Goal: Information Seeking & Learning: Learn about a topic

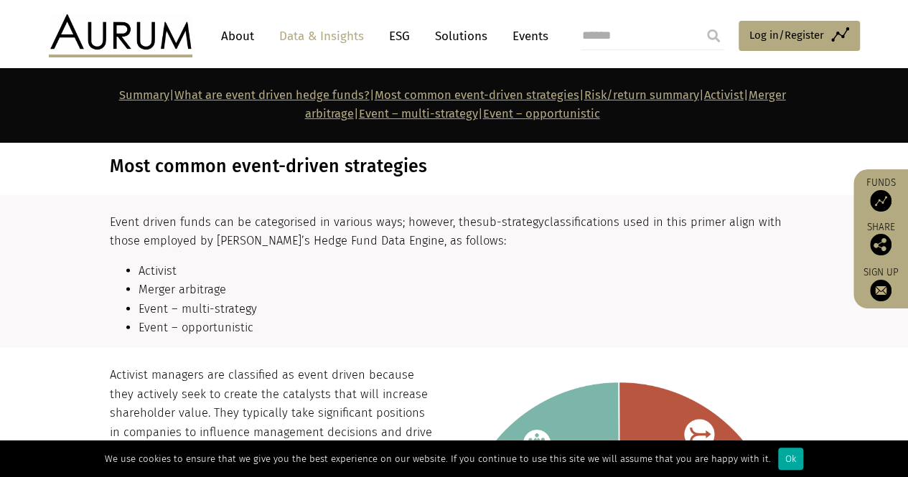
scroll to position [1396, 0]
click at [156, 214] on p "Event driven funds can be categorised in various ways; however, the sub-strateg…" at bounding box center [453, 233] width 686 height 38
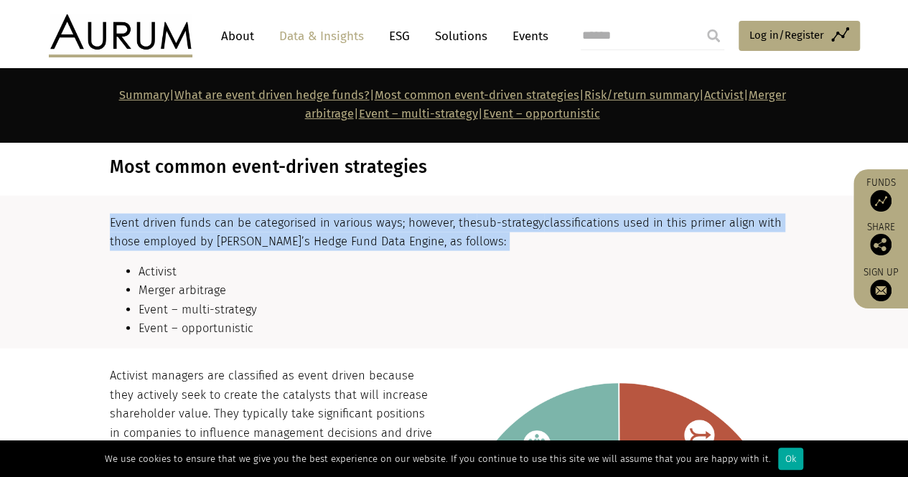
click at [156, 214] on p "Event driven funds can be categorised in various ways; however, the sub-strateg…" at bounding box center [453, 233] width 686 height 38
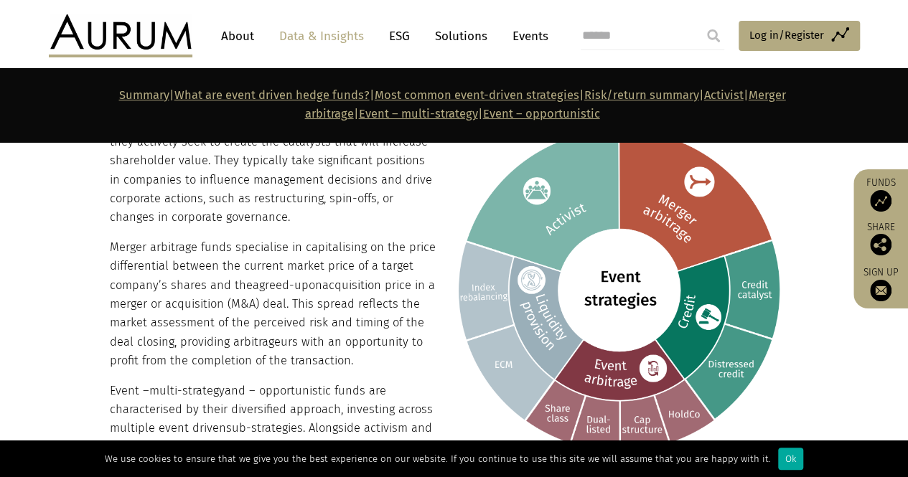
scroll to position [1650, 0]
click at [172, 246] on p "Merger arbitrage funds specialise in capitalising on the price differential bet…" at bounding box center [453, 304] width 686 height 133
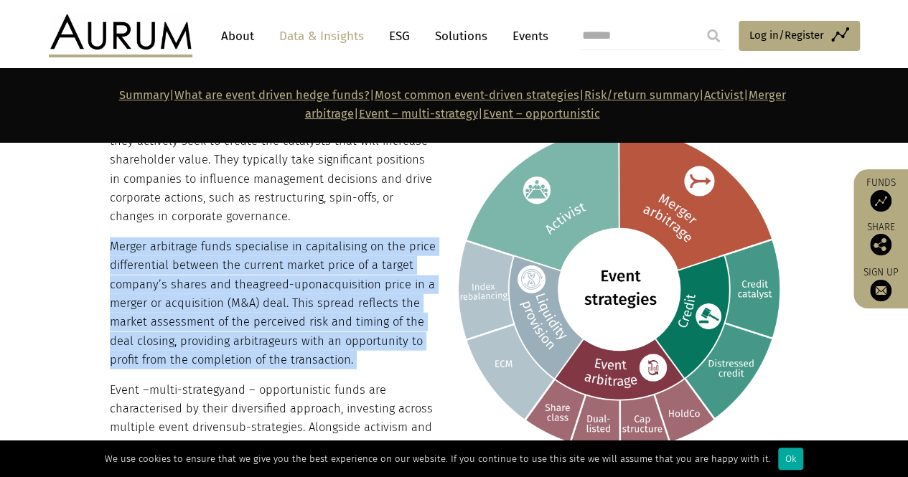
click at [172, 246] on p "Merger arbitrage funds specialise in capitalising on the price differential bet…" at bounding box center [453, 304] width 686 height 133
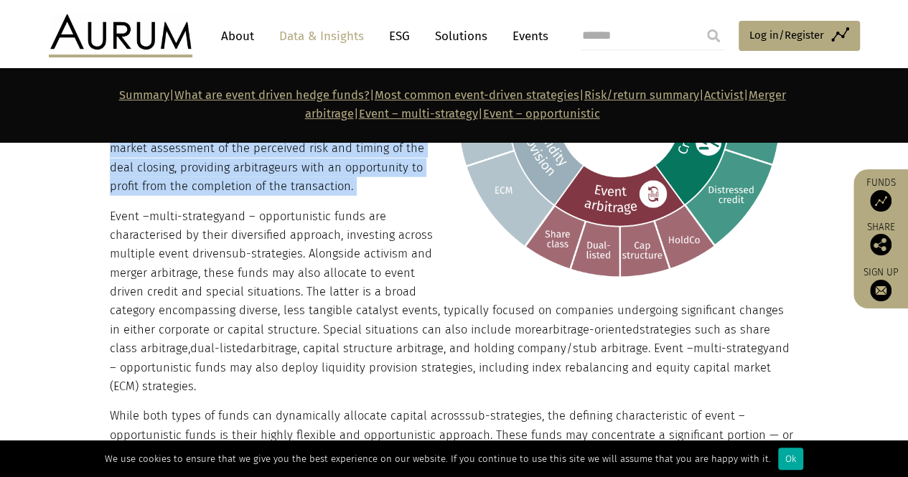
scroll to position [1826, 0]
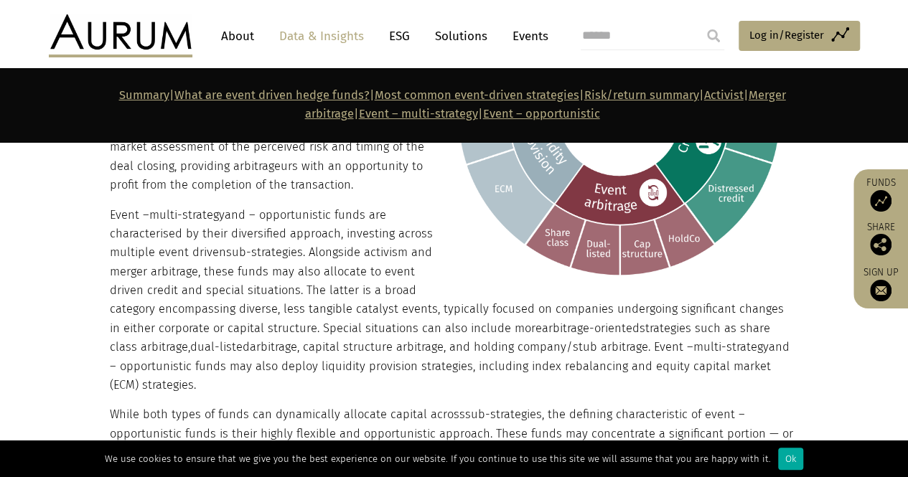
click at [172, 246] on p "Event – multi-strategy and – opportunistic funds are characterised by their div…" at bounding box center [453, 301] width 686 height 190
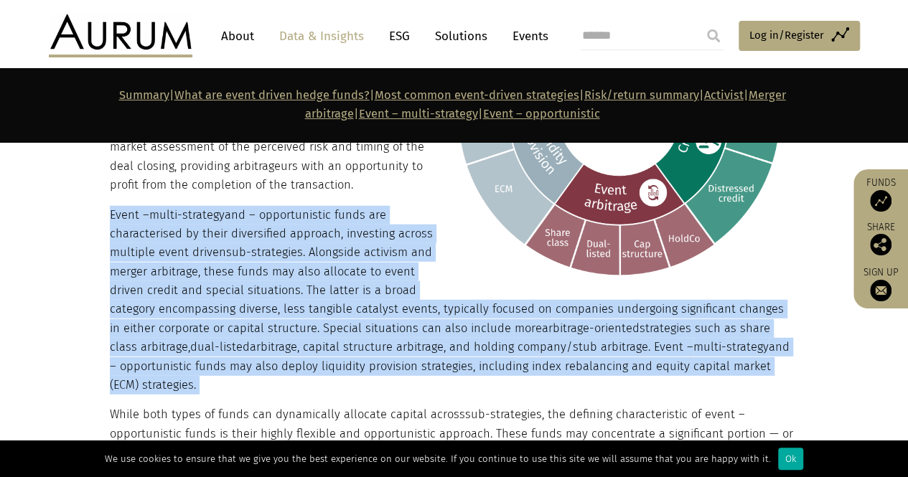
click at [172, 246] on p "Event – multi-strategy and – opportunistic funds are characterised by their div…" at bounding box center [453, 301] width 686 height 190
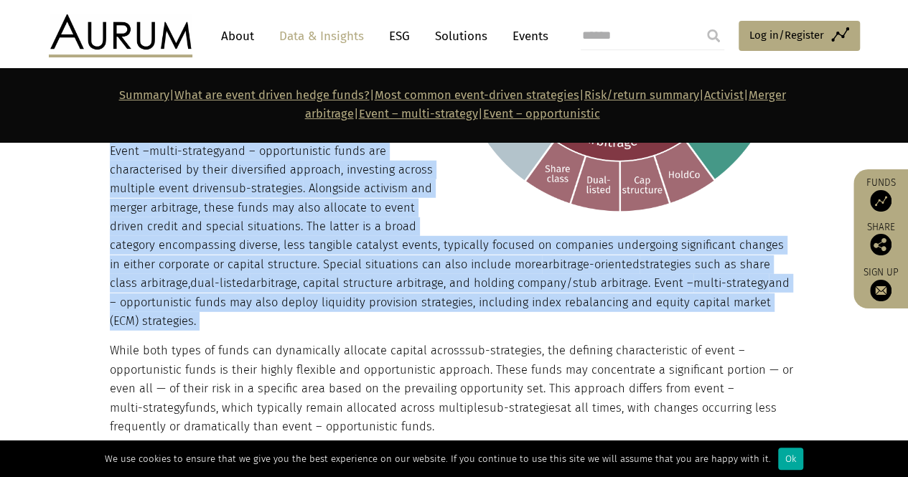
scroll to position [1893, 0]
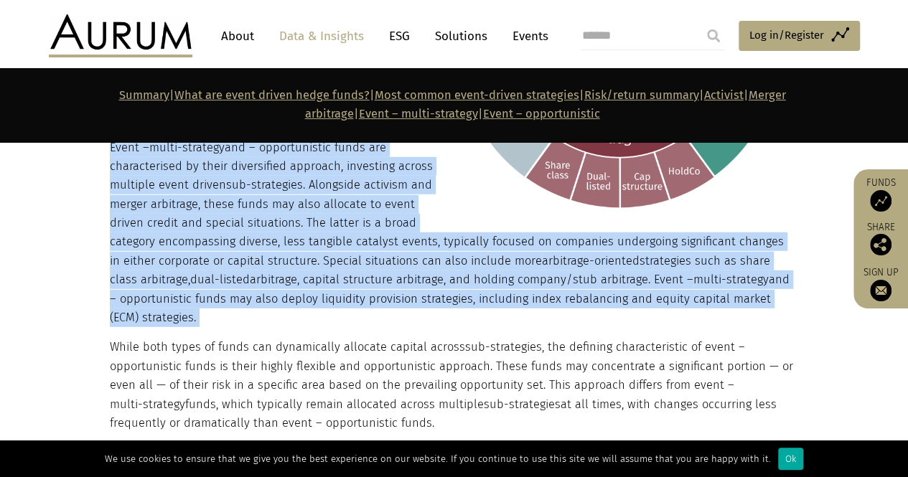
click at [172, 246] on p "Event – multi-strategy and – opportunistic funds are characterised by their div…" at bounding box center [453, 234] width 686 height 190
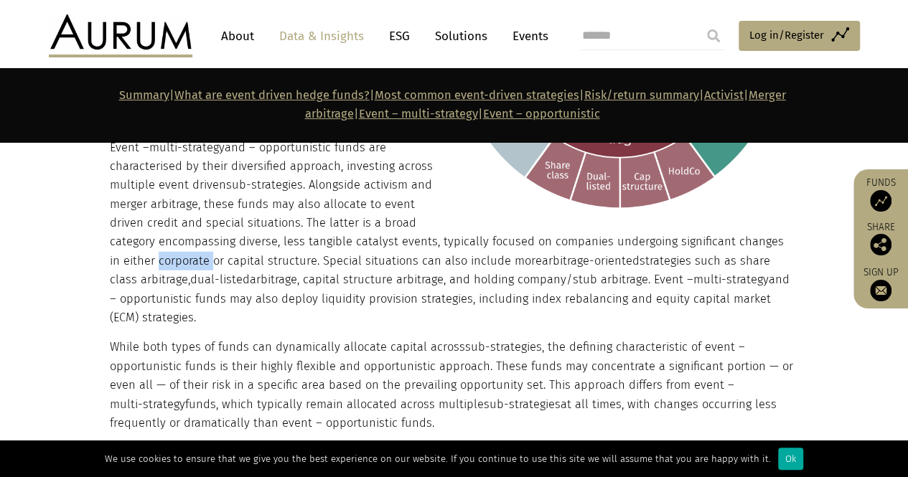
click at [172, 246] on p "Event – multi-strategy and – opportunistic funds are characterised by their div…" at bounding box center [453, 234] width 686 height 190
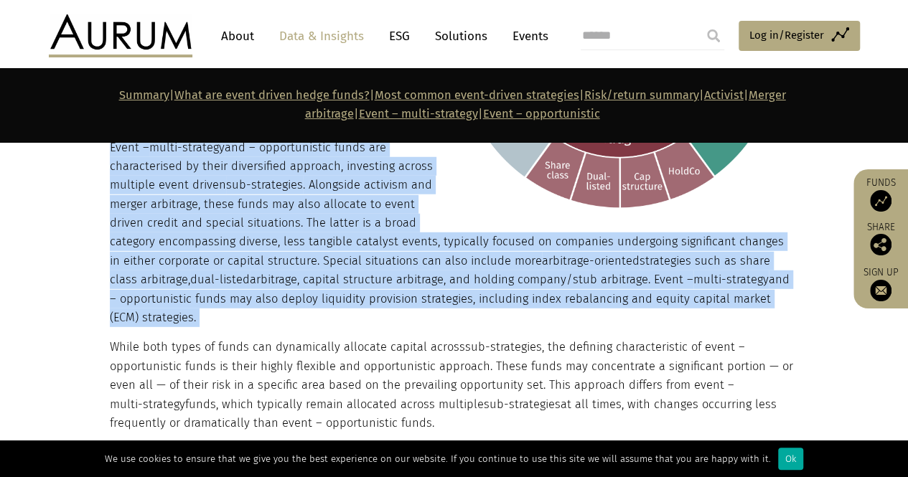
click at [172, 246] on p "Event – multi-strategy and – opportunistic funds are characterised by their div…" at bounding box center [453, 234] width 686 height 190
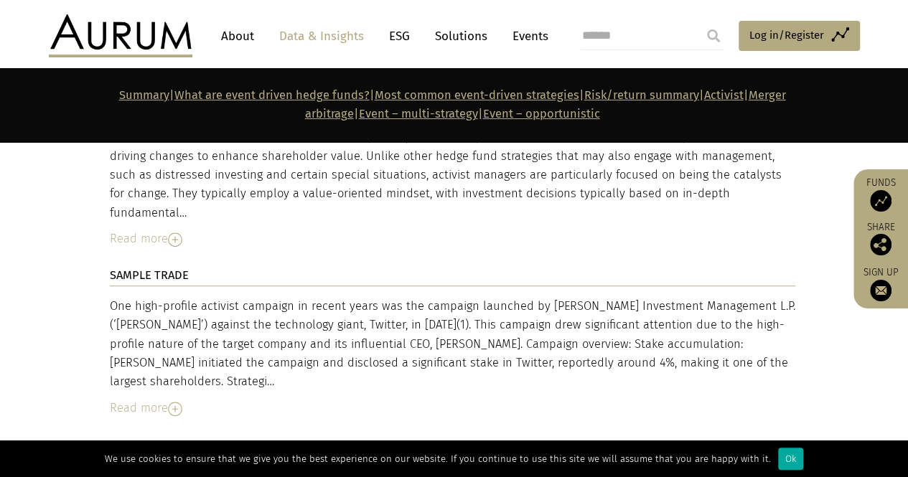
scroll to position [3111, 0]
click at [494, 301] on div "One high-profile activist campaign in recent years was the campaign launched by…" at bounding box center [453, 345] width 686 height 95
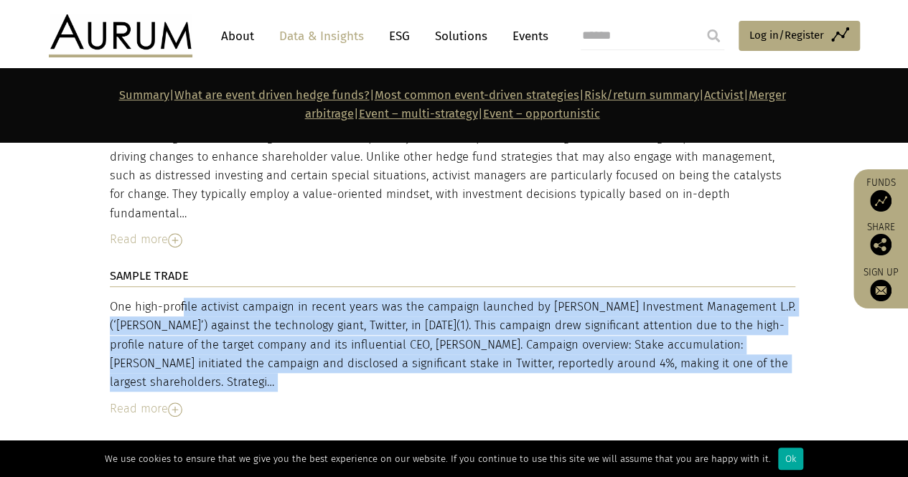
click at [494, 301] on div "One high-profile activist campaign in recent years was the campaign launched by…" at bounding box center [453, 345] width 686 height 95
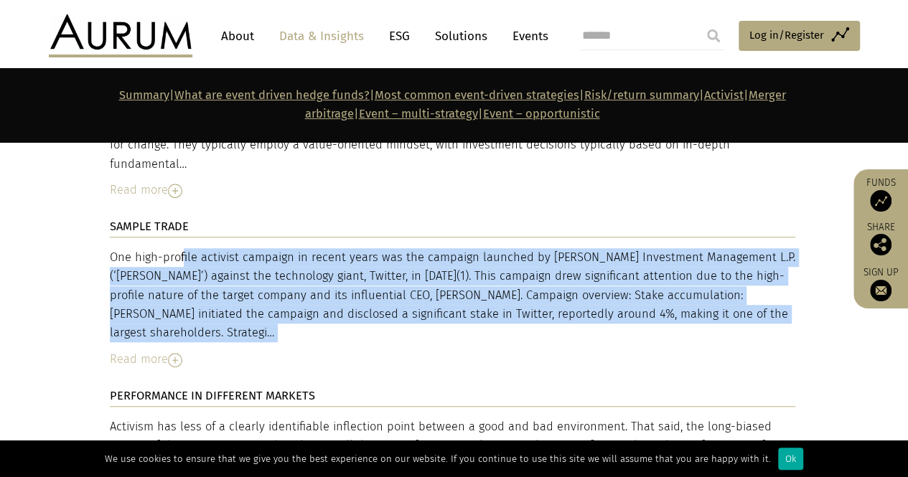
scroll to position [3162, 0]
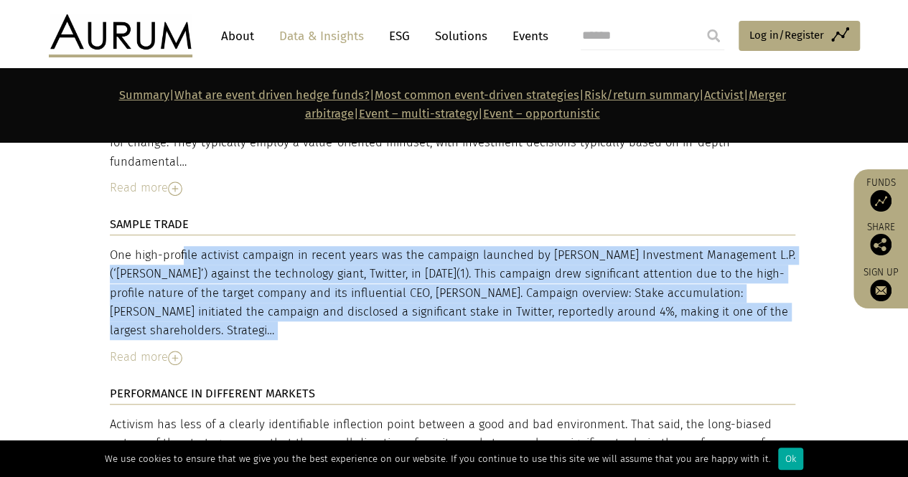
click at [173, 351] on img at bounding box center [175, 358] width 14 height 14
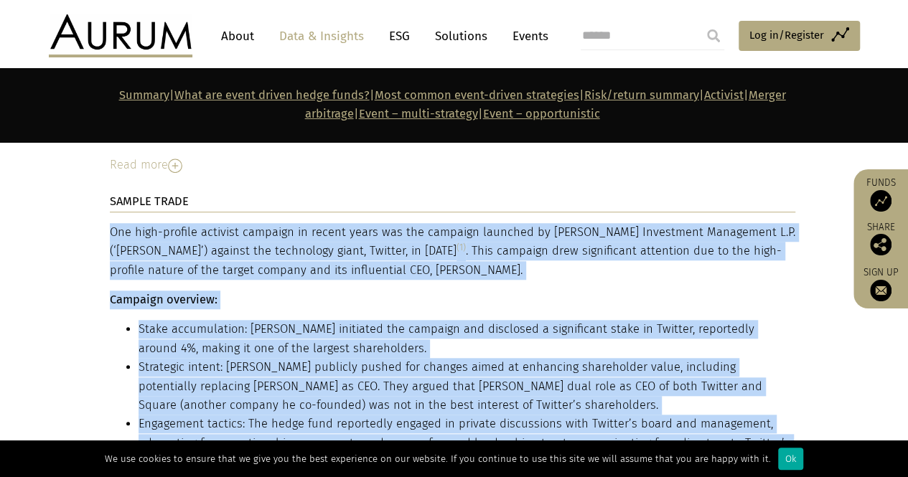
scroll to position [3187, 0]
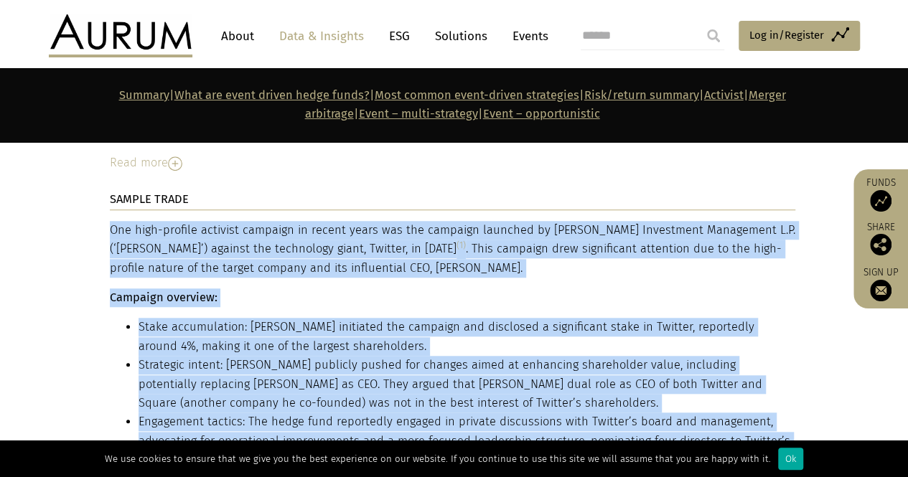
click at [173, 318] on li "Stake accumulation: [PERSON_NAME] initiated the campaign and disclosed a signif…" at bounding box center [467, 337] width 657 height 38
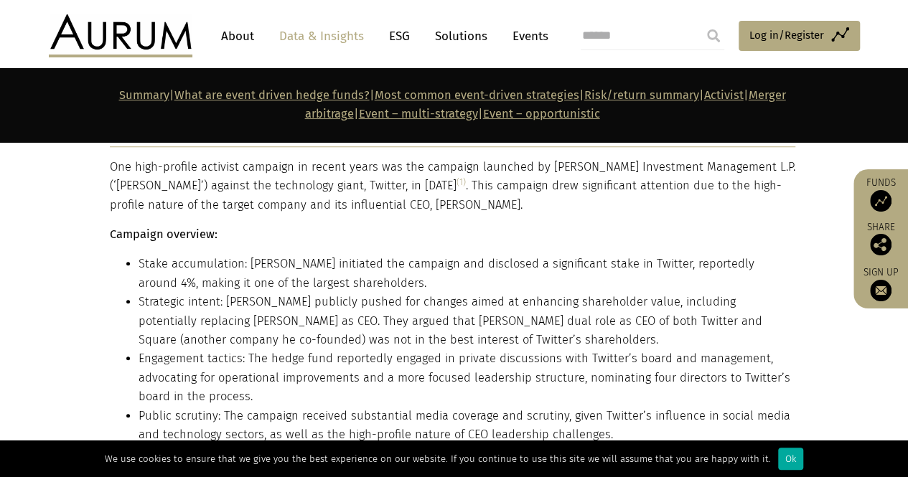
scroll to position [3253, 0]
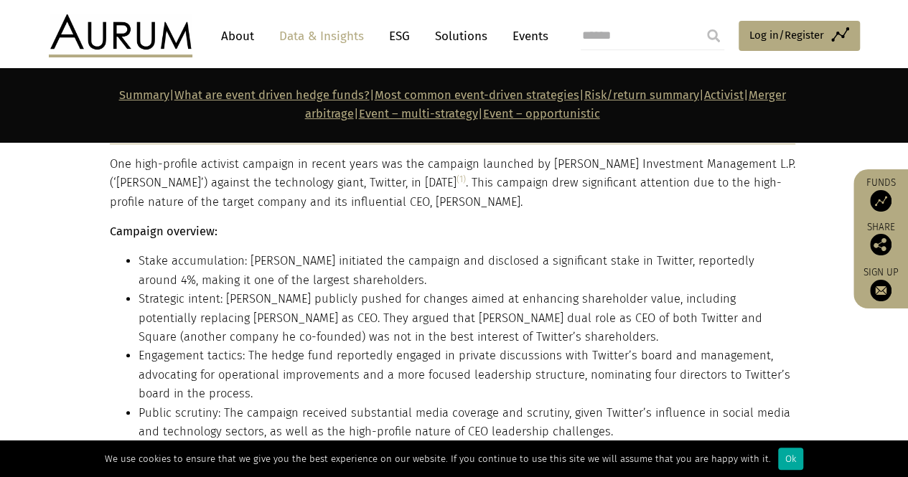
click at [285, 290] on li "Strategic intent: [PERSON_NAME] publicly pushed for changes aimed at enhancing …" at bounding box center [467, 318] width 657 height 57
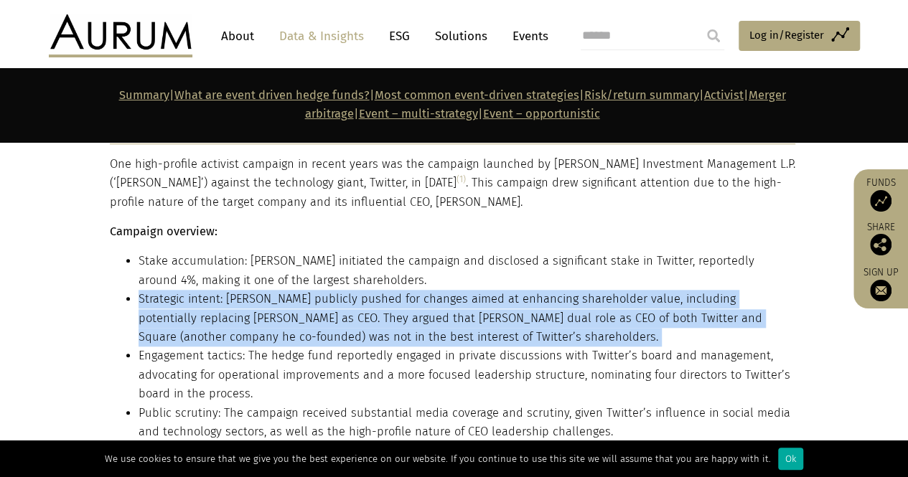
click at [285, 290] on li "Strategic intent: [PERSON_NAME] publicly pushed for changes aimed at enhancing …" at bounding box center [467, 318] width 657 height 57
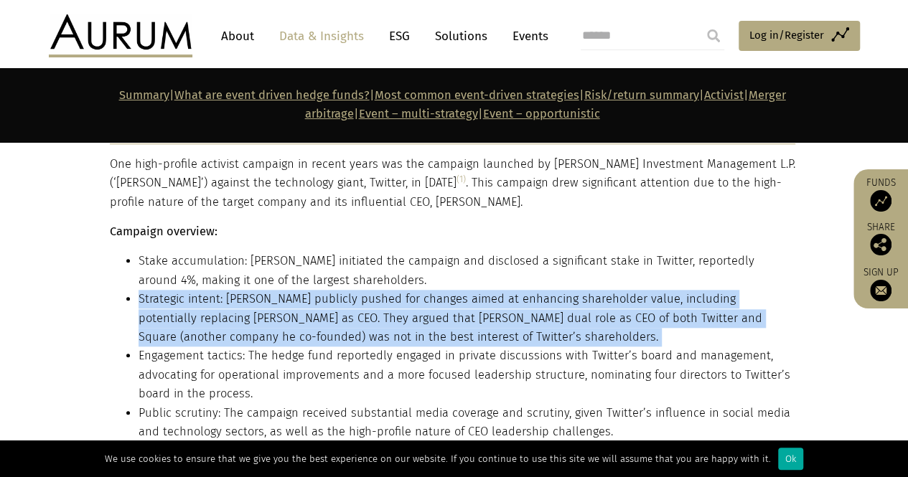
click at [315, 290] on li "Strategic intent: [PERSON_NAME] publicly pushed for changes aimed at enhancing …" at bounding box center [467, 318] width 657 height 57
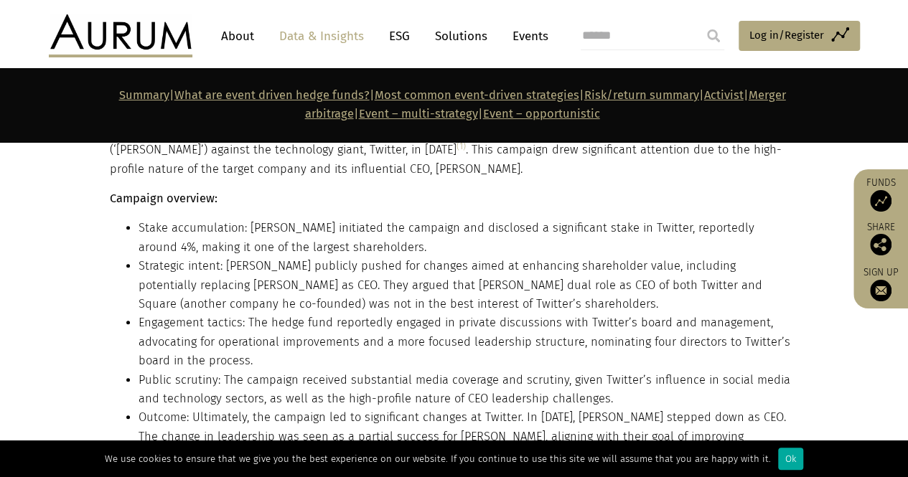
scroll to position [3292, 0]
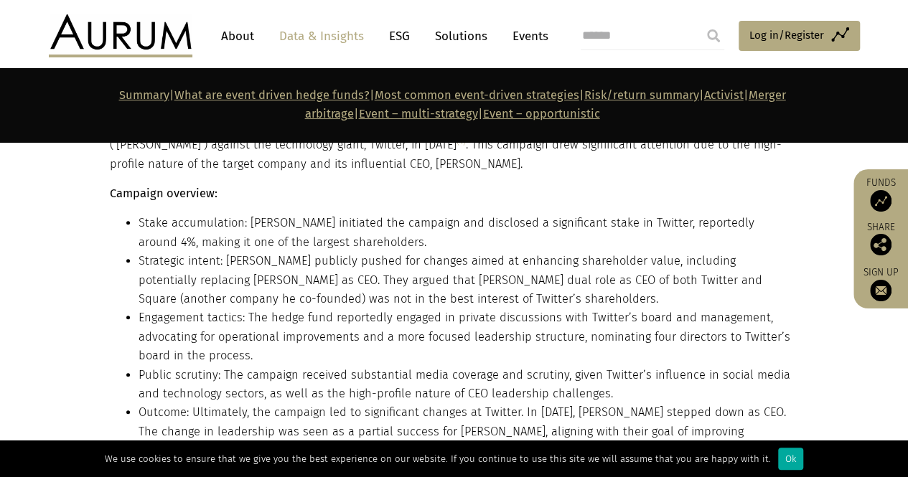
click at [297, 309] on li "Engagement tactics: The hedge fund reportedly engaged in private discussions wi…" at bounding box center [467, 337] width 657 height 57
click at [286, 309] on li "Engagement tactics: The hedge fund reportedly engaged in private discussions wi…" at bounding box center [467, 337] width 657 height 57
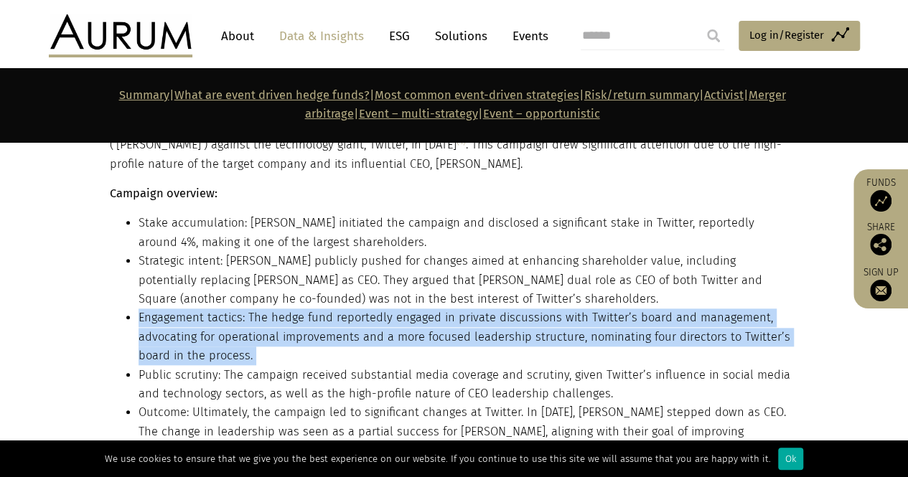
click at [286, 309] on li "Engagement tactics: The hedge fund reportedly engaged in private discussions wi…" at bounding box center [467, 337] width 657 height 57
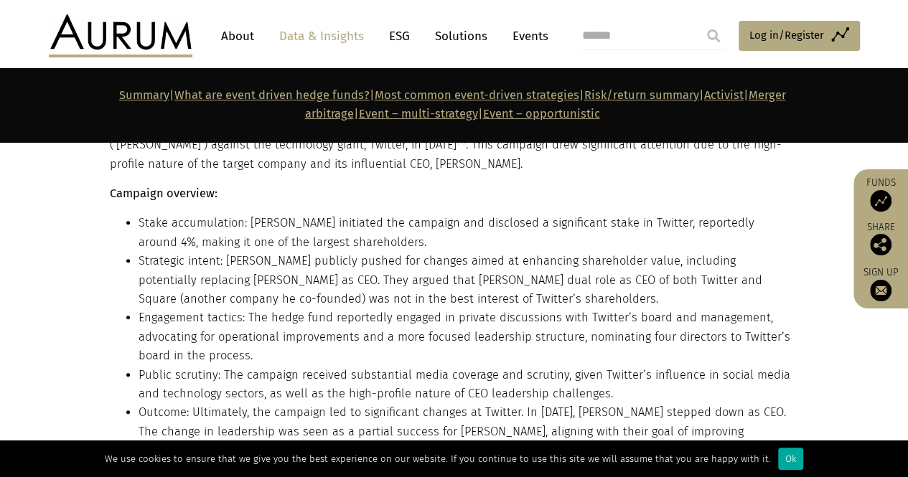
click at [339, 366] on li "Public scrutiny: The campaign received substantial media coverage and scrutiny,…" at bounding box center [467, 385] width 657 height 38
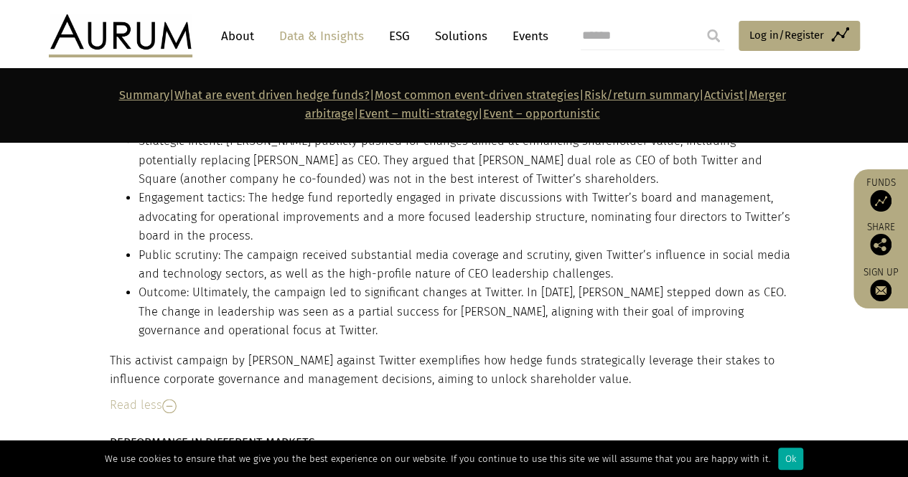
scroll to position [3412, 0]
click at [318, 246] on li "Public scrutiny: The campaign received substantial media coverage and scrutiny,…" at bounding box center [467, 265] width 657 height 38
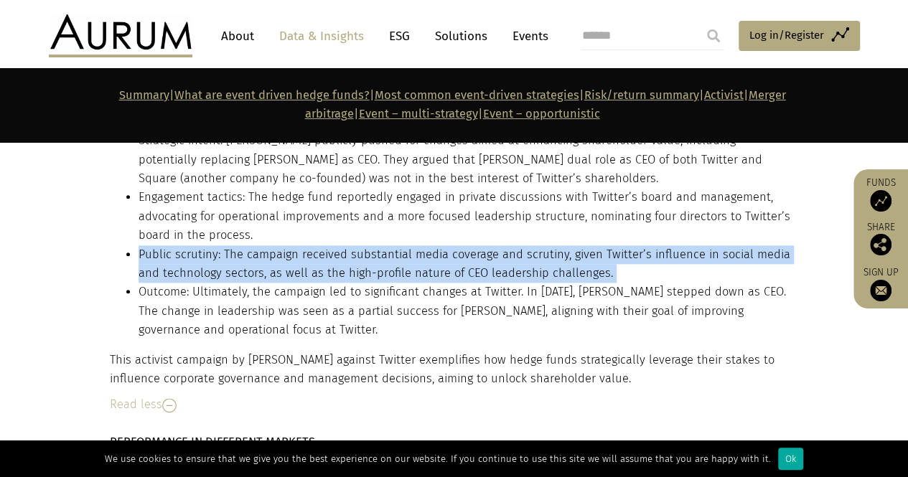
click at [318, 246] on li "Public scrutiny: The campaign received substantial media coverage and scrutiny,…" at bounding box center [467, 265] width 657 height 38
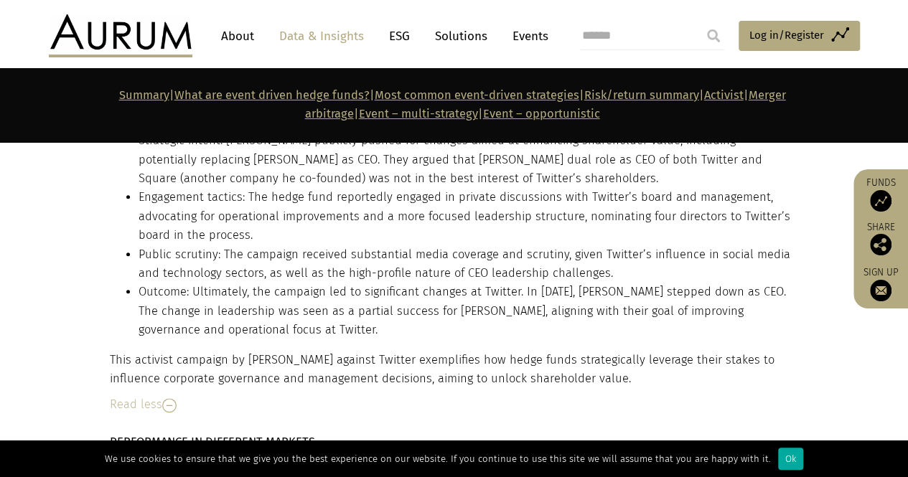
click at [241, 283] on li "Outcome: Ultimately, the campaign led to significant changes at Twitter. In [DA…" at bounding box center [467, 311] width 657 height 57
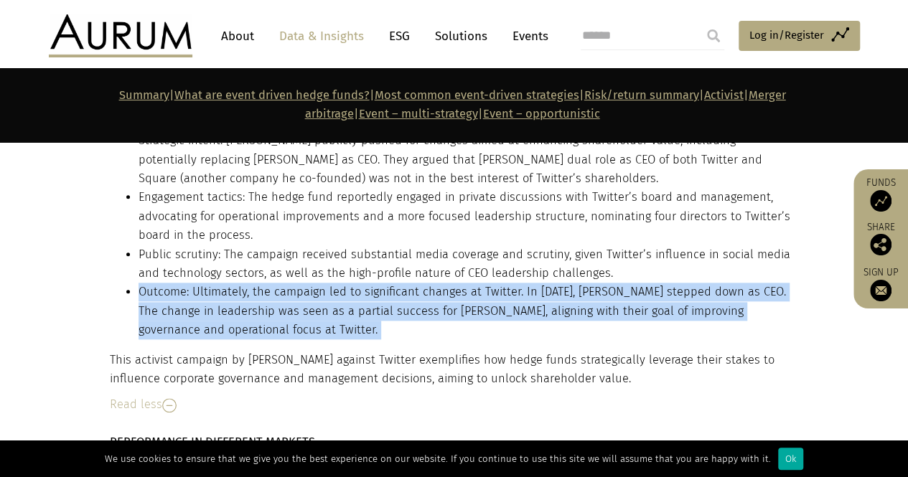
click at [241, 283] on li "Outcome: Ultimately, the campaign led to significant changes at Twitter. In [DA…" at bounding box center [467, 311] width 657 height 57
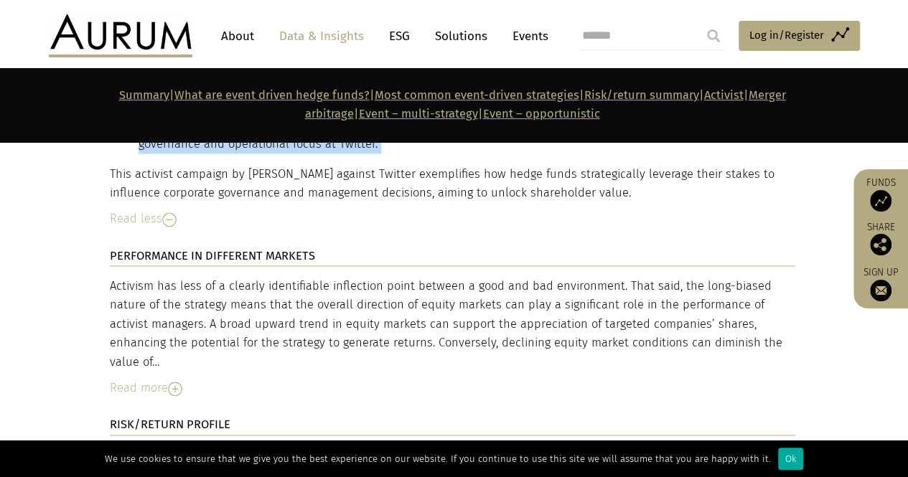
scroll to position [3599, 0]
click at [191, 276] on div "Activism has less of a clearly identifiable inflection point between a good and…" at bounding box center [453, 323] width 686 height 95
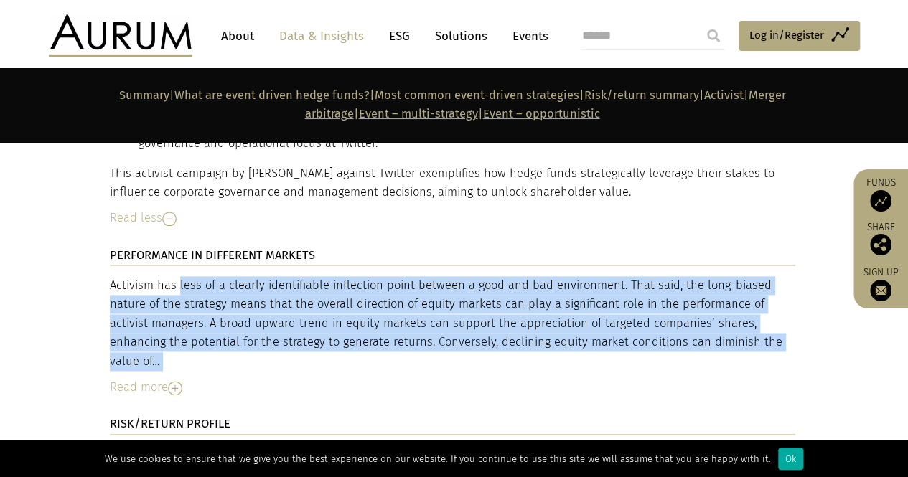
click at [191, 276] on div "Activism has less of a clearly identifiable inflection point between a good and…" at bounding box center [453, 323] width 686 height 95
click at [312, 276] on div "Activism has less of a clearly identifiable inflection point between a good and…" at bounding box center [453, 323] width 686 height 95
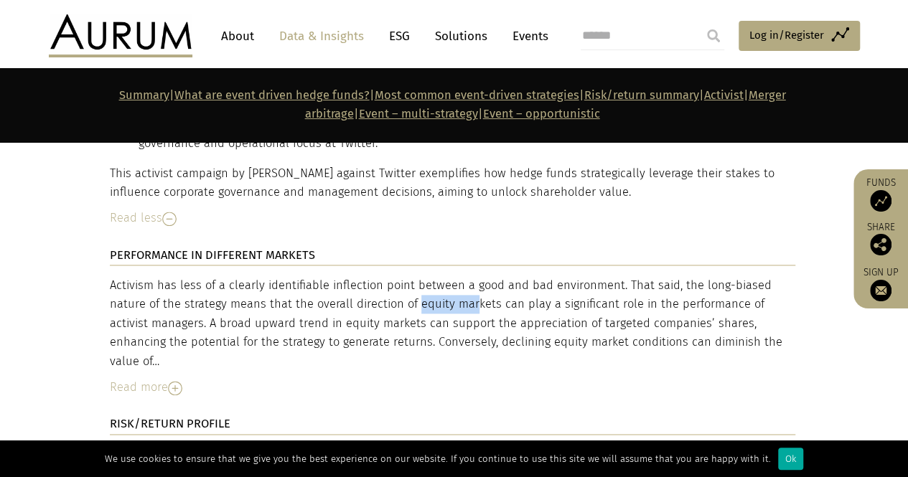
click at [312, 276] on div "Activism has less of a clearly identifiable inflection point between a good and…" at bounding box center [453, 323] width 686 height 95
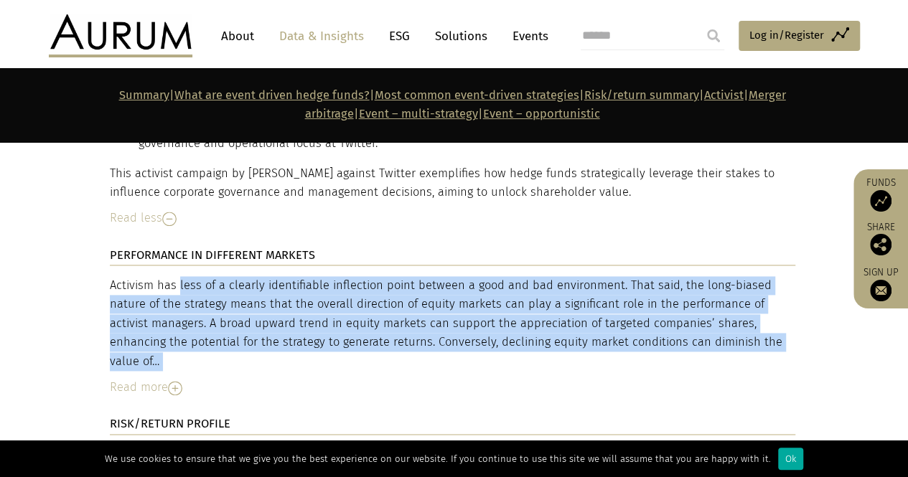
click at [312, 276] on div "Activism has less of a clearly identifiable inflection point between a good and…" at bounding box center [453, 323] width 686 height 95
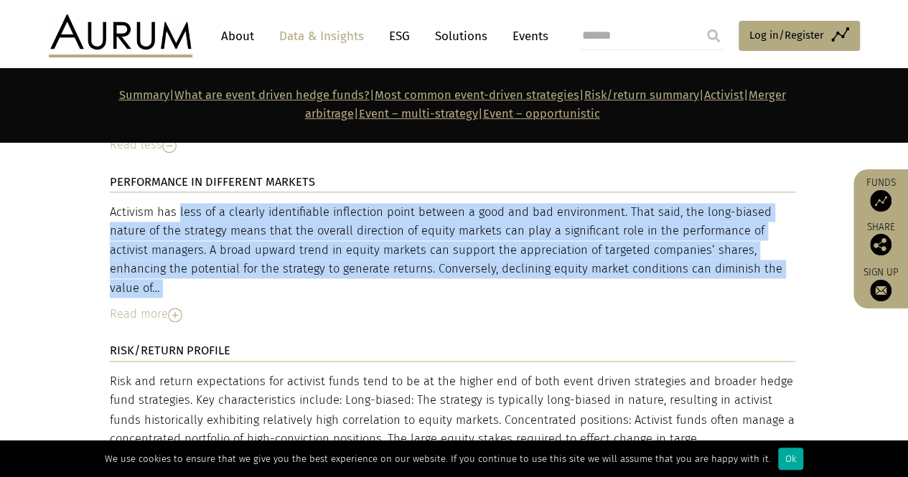
scroll to position [3677, 0]
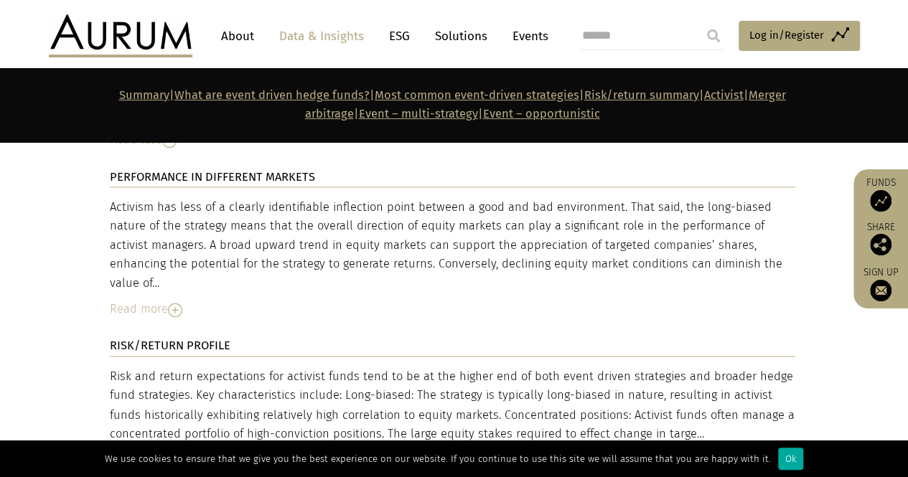
click at [125, 300] on div "Read more" at bounding box center [453, 309] width 686 height 19
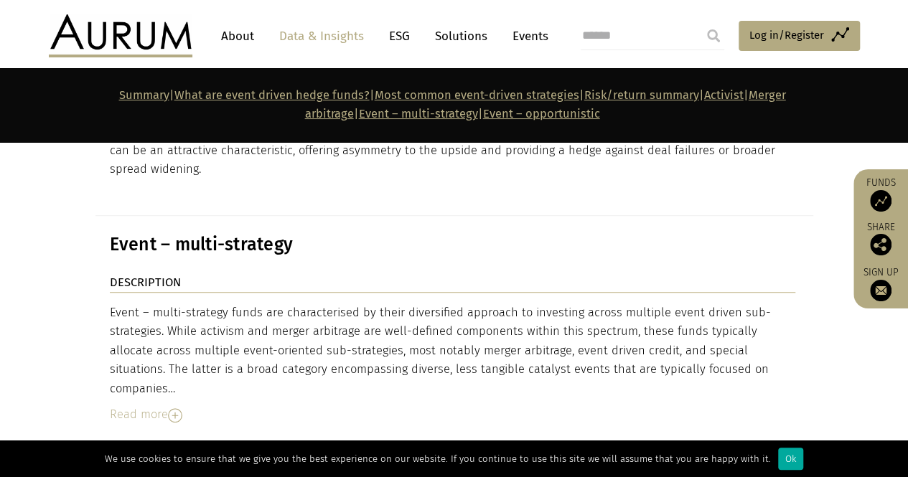
scroll to position [5845, 0]
click at [314, 304] on div "Event – multi-strategy funds are characterised by their diversified approach to…" at bounding box center [453, 351] width 686 height 95
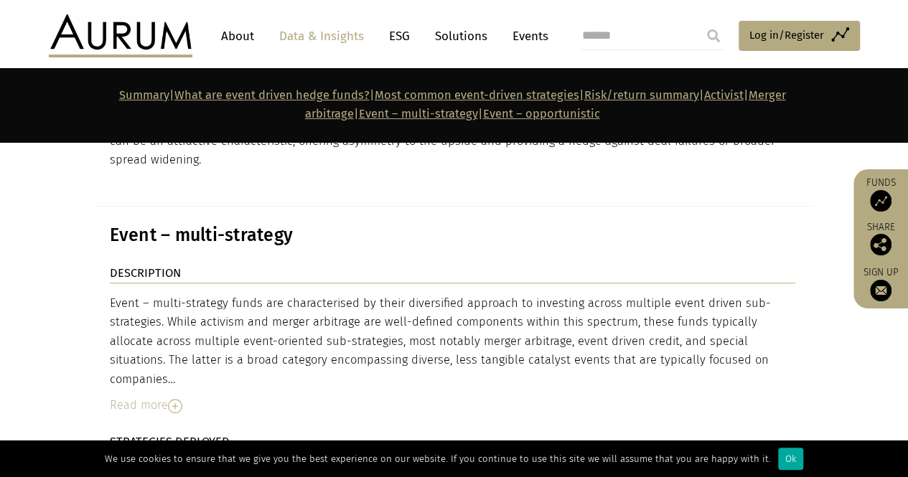
scroll to position [5865, 0]
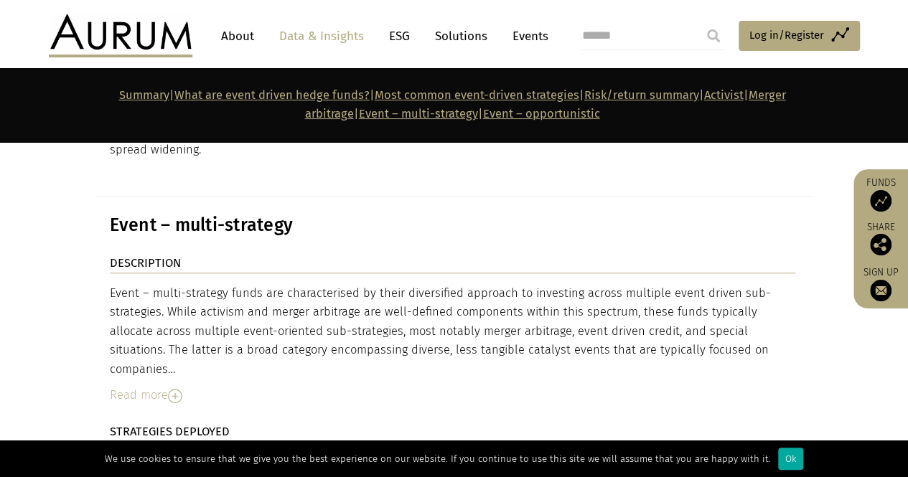
click at [149, 386] on div "Read more" at bounding box center [453, 395] width 686 height 19
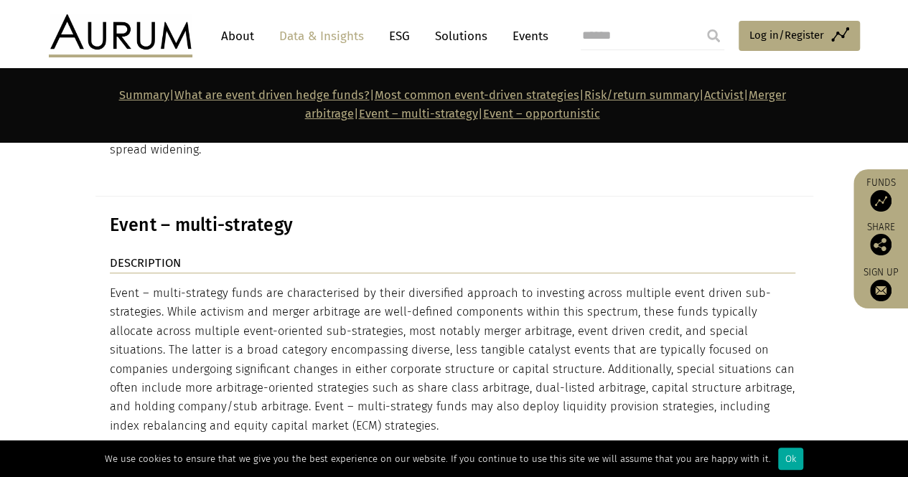
click at [310, 288] on div "Event – multi-strategy funds are characterised by their diversified approach to…" at bounding box center [453, 403] width 686 height 238
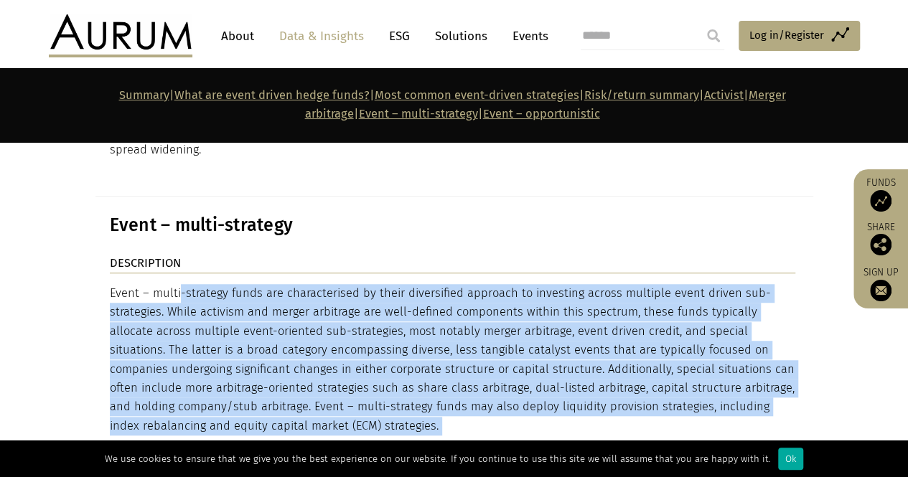
click at [310, 288] on div "Event – multi-strategy funds are characterised by their diversified approach to…" at bounding box center [453, 403] width 686 height 238
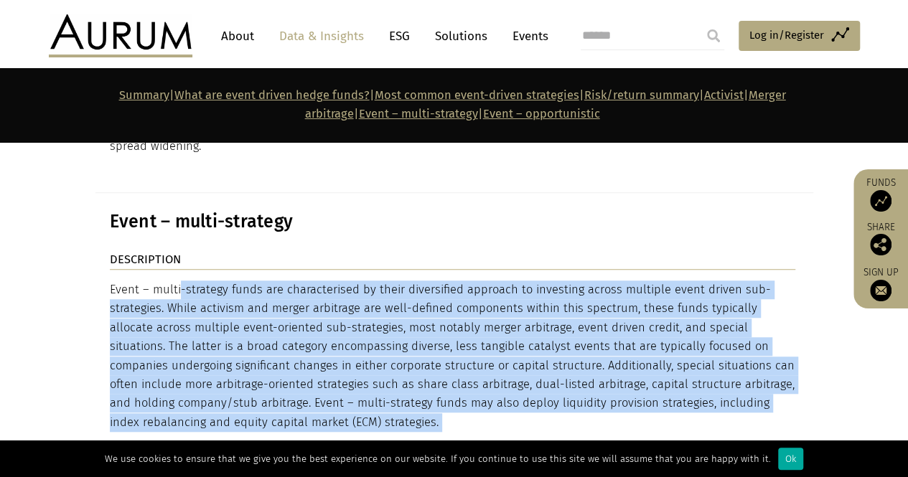
scroll to position [5869, 0]
click at [271, 281] on div "Event – multi-strategy funds are characterised by their diversified approach to…" at bounding box center [453, 399] width 686 height 238
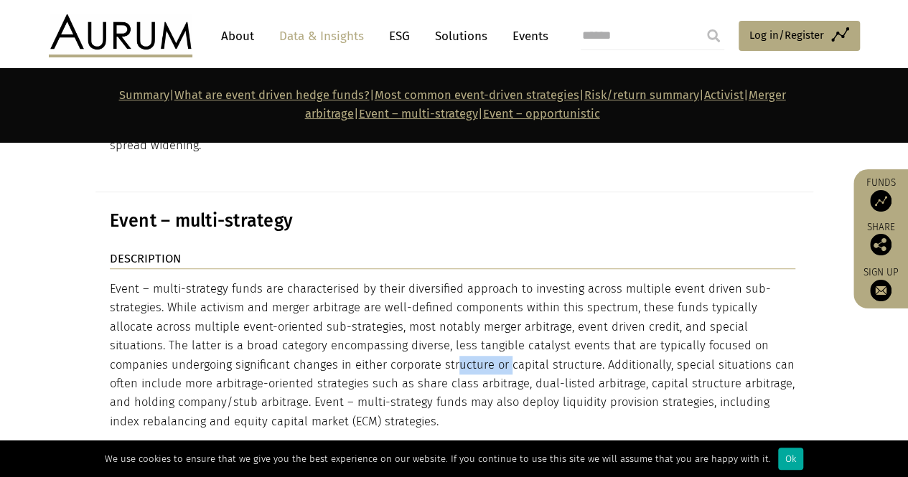
click at [271, 281] on div "Event – multi-strategy funds are characterised by their diversified approach to…" at bounding box center [453, 399] width 686 height 238
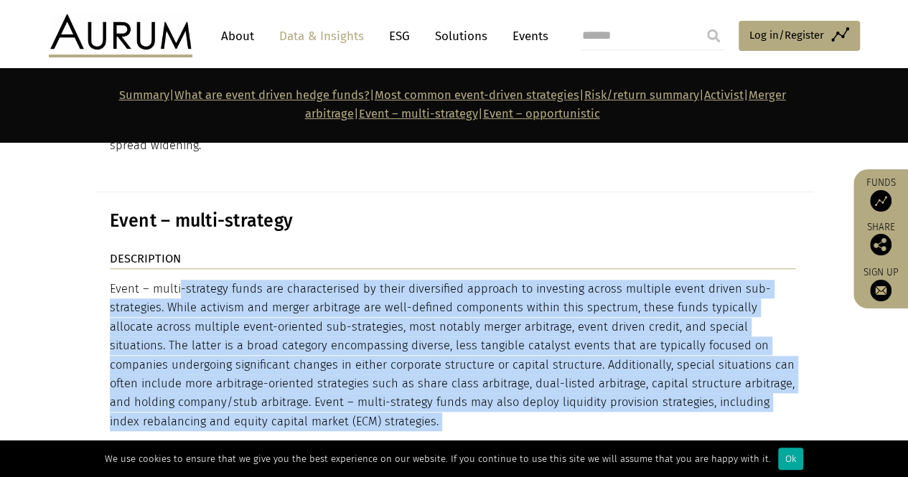
click at [271, 281] on div "Event – multi-strategy funds are characterised by their diversified approach to…" at bounding box center [453, 399] width 686 height 238
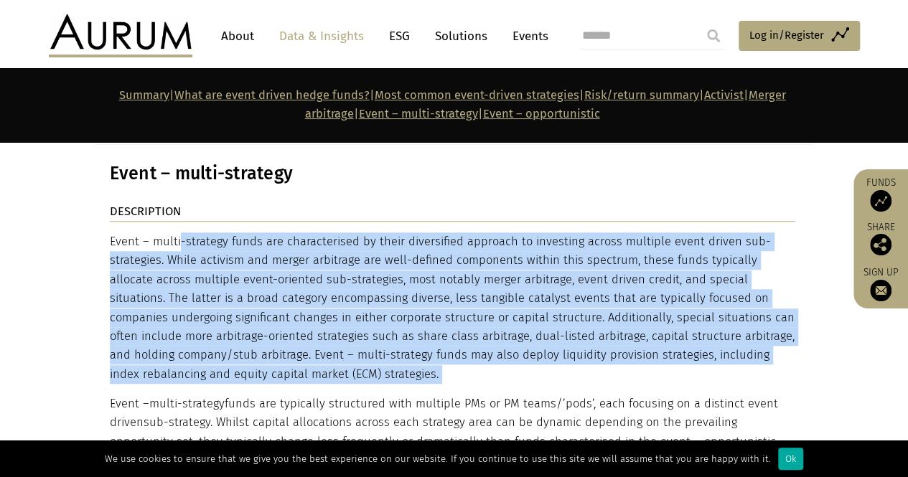
scroll to position [5918, 0]
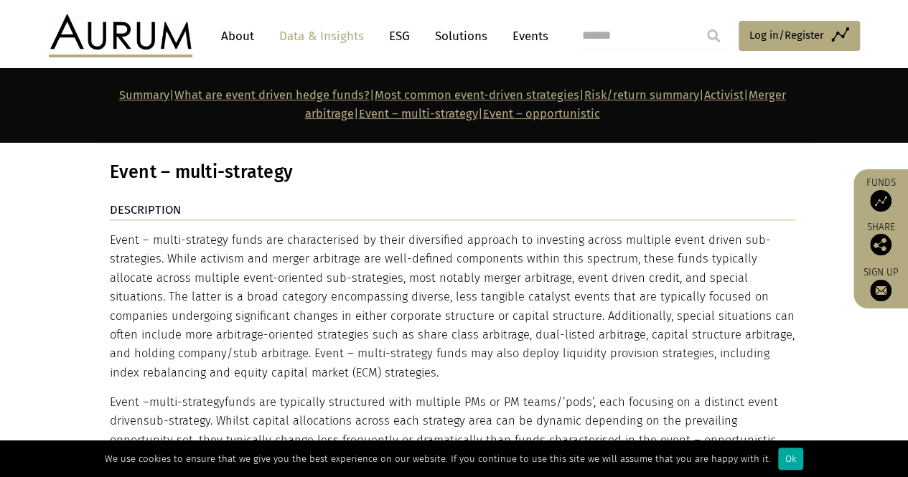
click at [324, 393] on p "Event – multi-strategy funds are typically structured with multiple PMs or PM t…" at bounding box center [453, 431] width 686 height 76
click at [225, 393] on p "Event – multi-strategy funds are typically structured with multiple PMs or PM t…" at bounding box center [453, 431] width 686 height 76
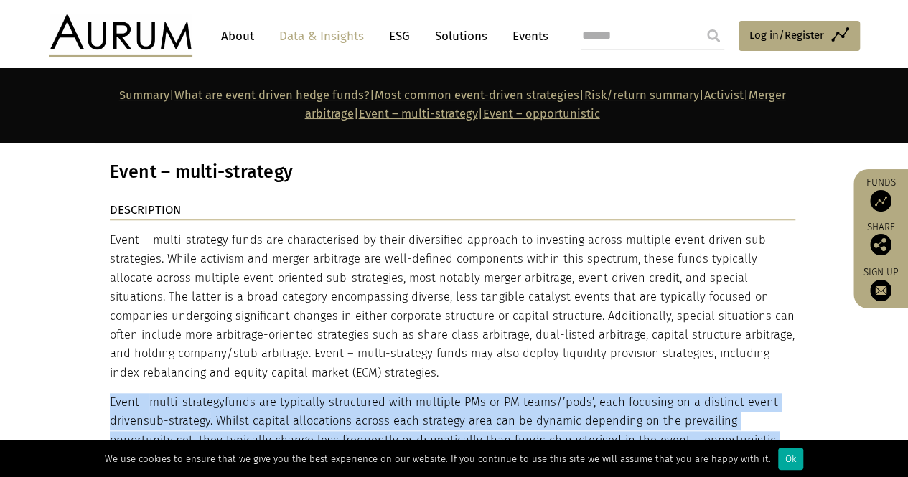
click at [225, 393] on p "Event – multi-strategy funds are typically structured with multiple PMs or PM t…" at bounding box center [453, 431] width 686 height 76
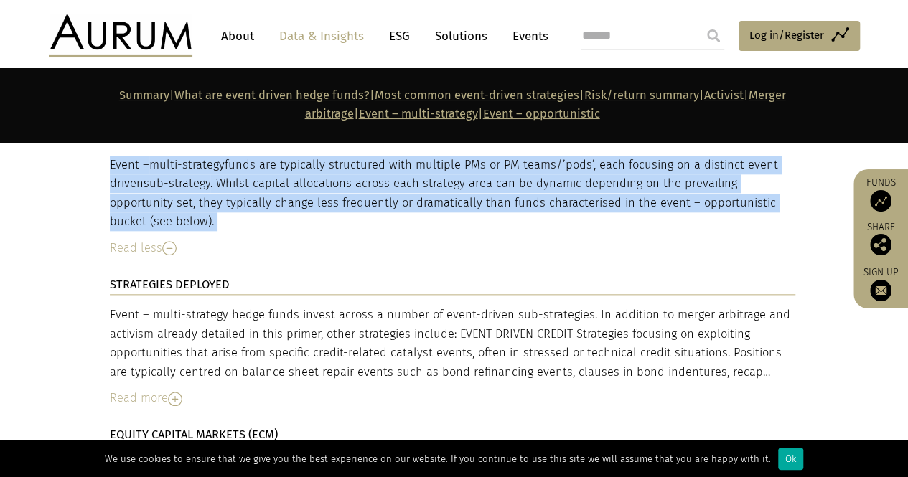
scroll to position [6161, 0]
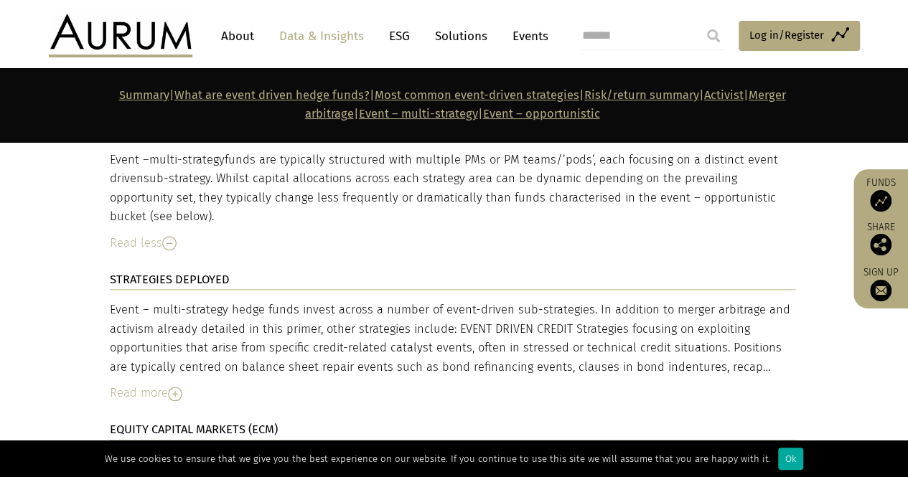
click at [207, 301] on div "Event – multi-strategy hedge funds invest across a number of event-driven sub-s…" at bounding box center [453, 339] width 686 height 76
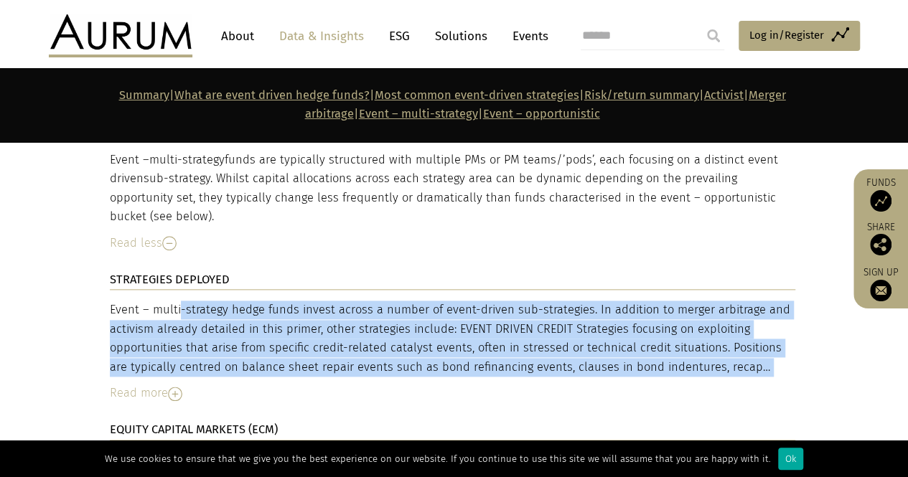
click at [207, 301] on div "Event – multi-strategy hedge funds invest across a number of event-driven sub-s…" at bounding box center [453, 339] width 686 height 76
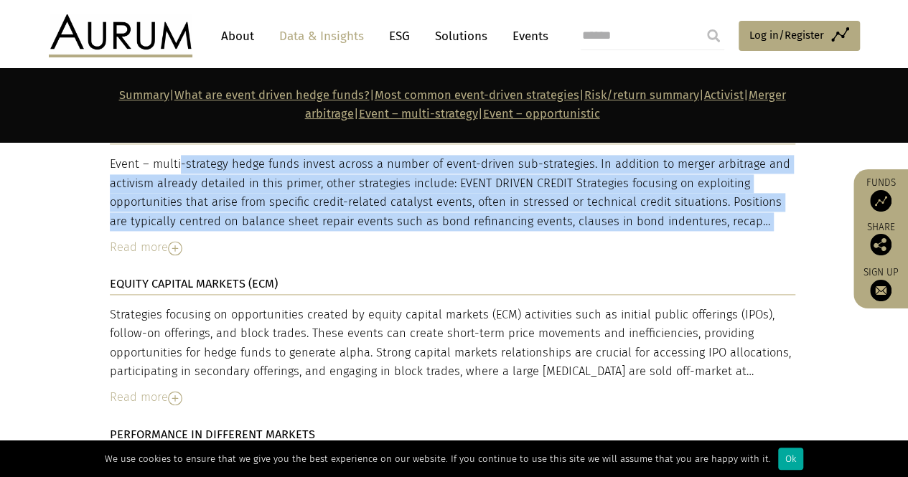
scroll to position [6307, 0]
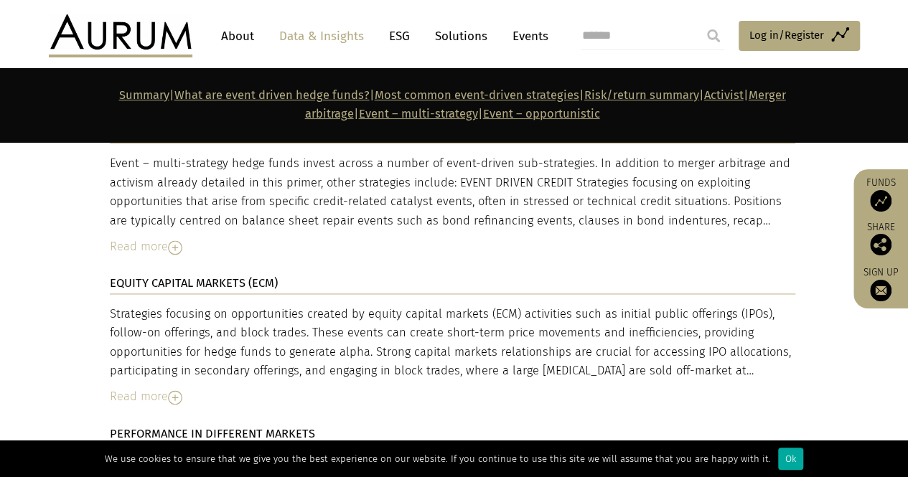
click at [191, 305] on div "Strategies focusing on opportunities created by equity capital markets (ECM) ac…" at bounding box center [453, 343] width 686 height 76
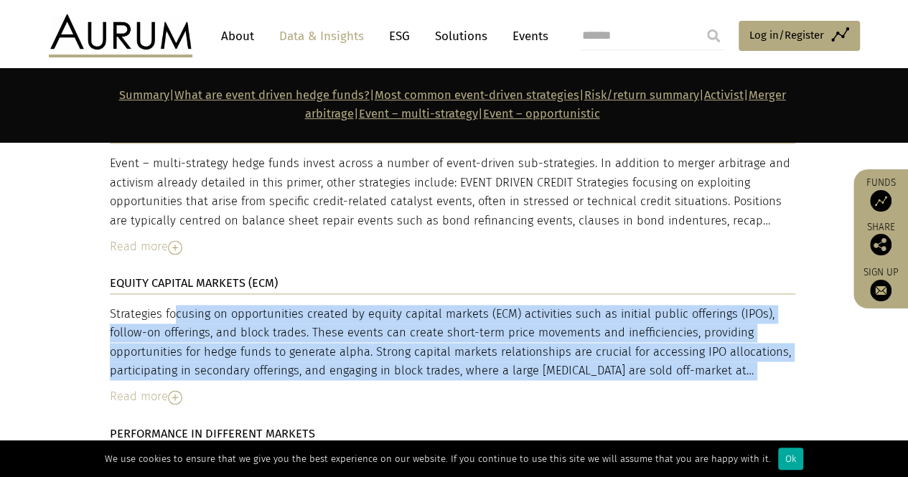
click at [191, 305] on div "Strategies focusing on opportunities created by equity capital markets (ECM) ac…" at bounding box center [453, 343] width 686 height 76
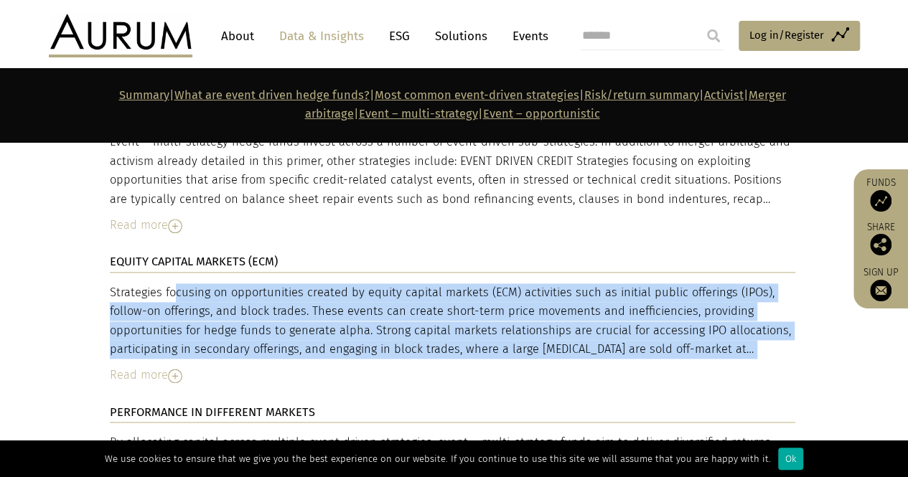
scroll to position [6330, 0]
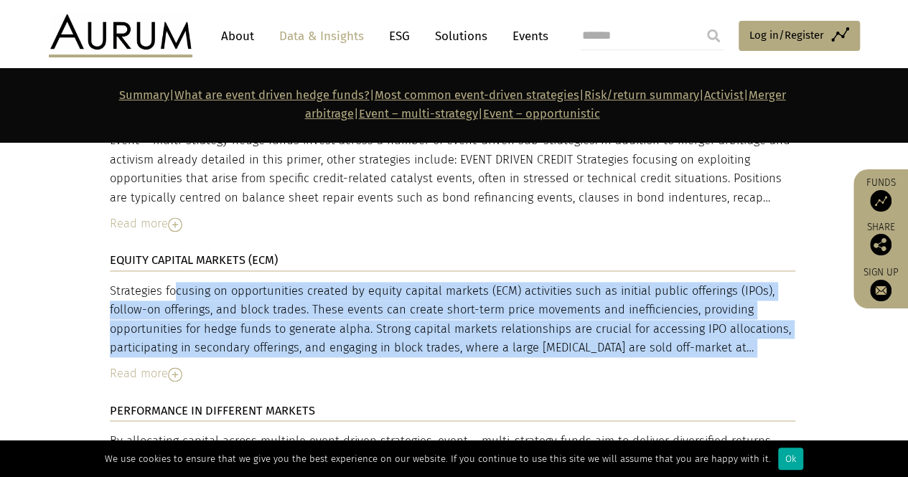
click at [276, 282] on div "Strategies focusing on opportunities created by equity capital markets (ECM) ac…" at bounding box center [453, 320] width 686 height 76
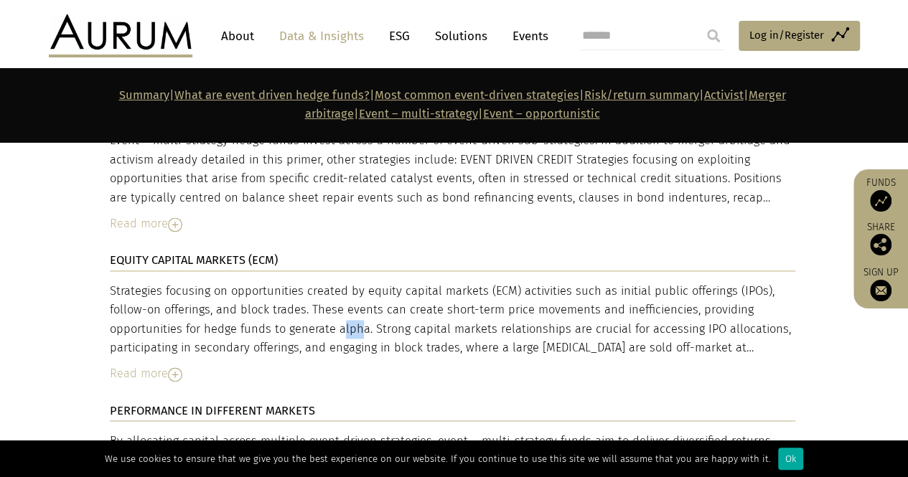
click at [276, 282] on div "Strategies focusing on opportunities created by equity capital markets (ECM) ac…" at bounding box center [453, 320] width 686 height 76
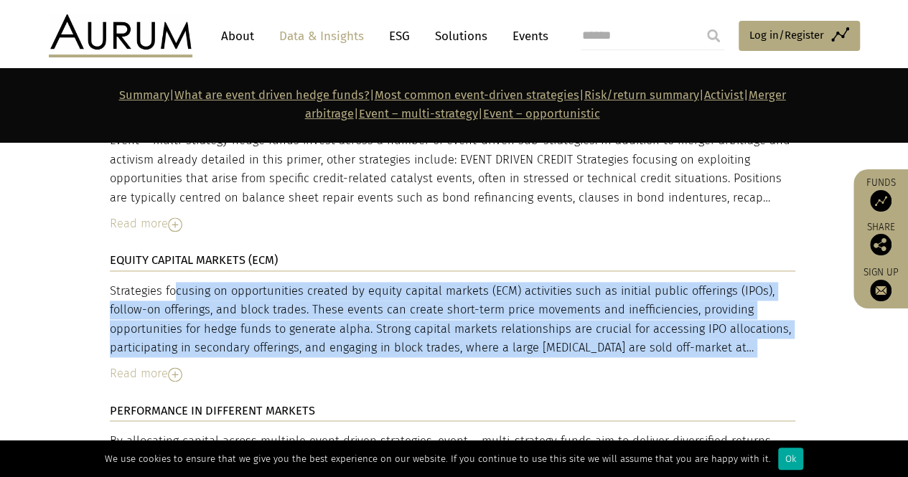
click at [276, 282] on div "Strategies focusing on opportunities created by equity capital markets (ECM) ac…" at bounding box center [453, 320] width 686 height 76
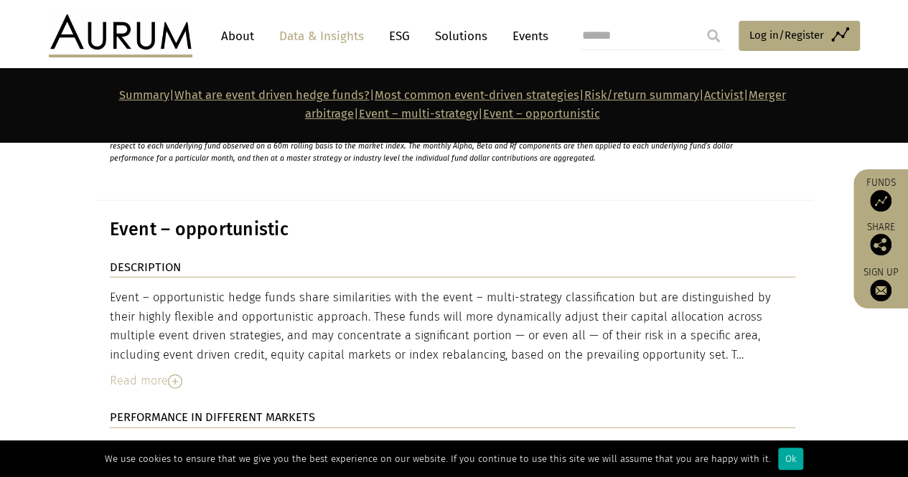
scroll to position [7170, 0]
